Goal: Task Accomplishment & Management: Manage account settings

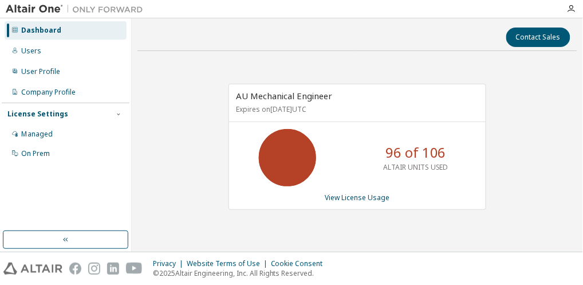
click at [277, 143] on icon at bounding box center [287, 157] width 29 height 29
click at [181, 99] on div "AU Mechanical Engineer Expires on [DATE] UTC 96 of 106 ALTAIR UNITS USED View L…" at bounding box center [358, 152] width 440 height 185
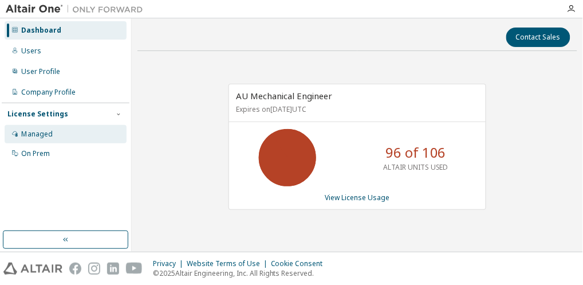
click at [36, 130] on div "Managed" at bounding box center [37, 134] width 32 height 9
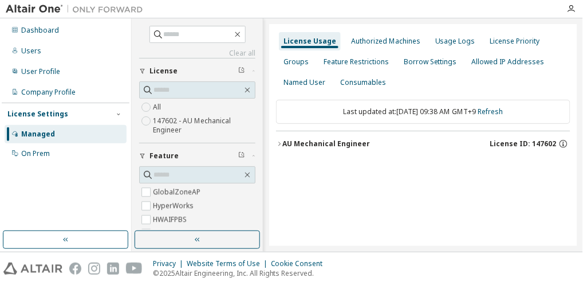
click at [281, 142] on icon "button" at bounding box center [279, 143] width 7 height 7
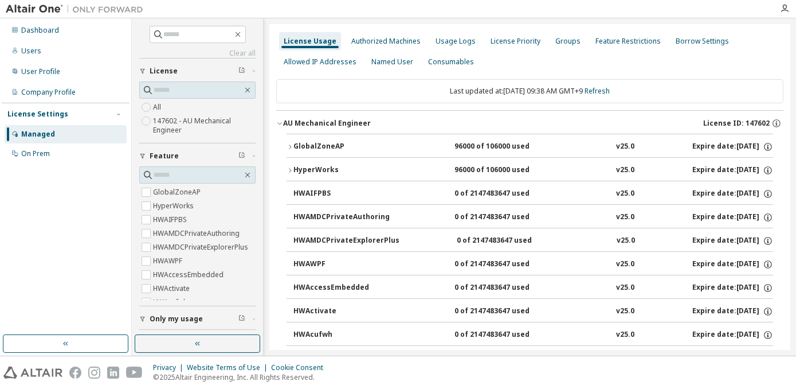
click at [287, 169] on icon "button" at bounding box center [290, 170] width 7 height 7
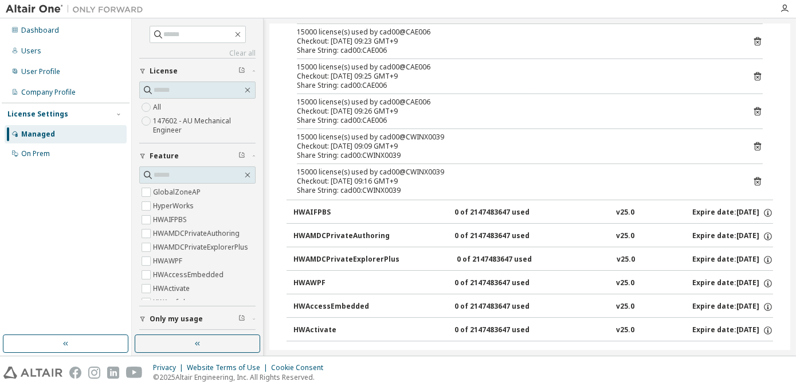
scroll to position [677, 0]
